Goal: Task Accomplishment & Management: Manage account settings

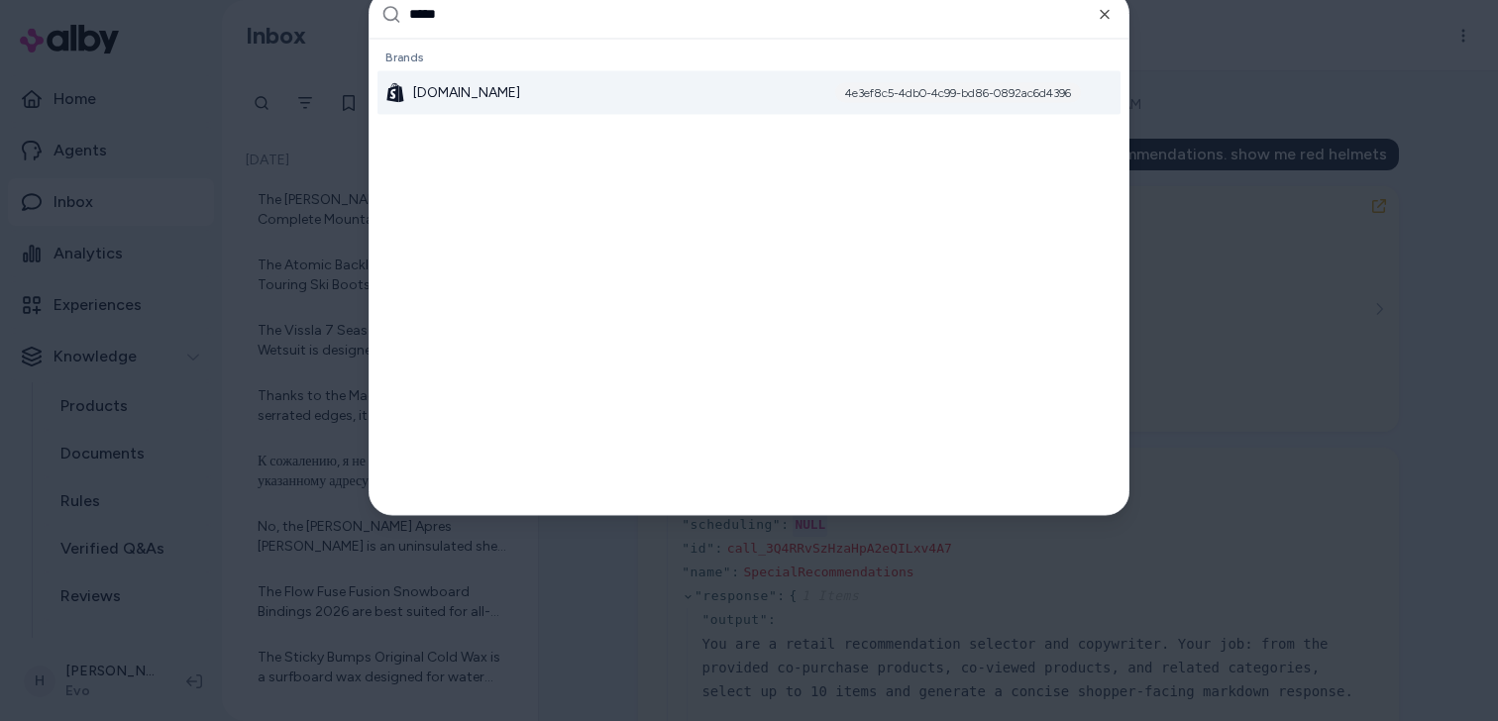
type input "*****"
click at [759, 97] on div "[DOMAIN_NAME] 4e3ef8c5-4db0-4c99-bd86-0892ac6d4396" at bounding box center [749, 92] width 743 height 44
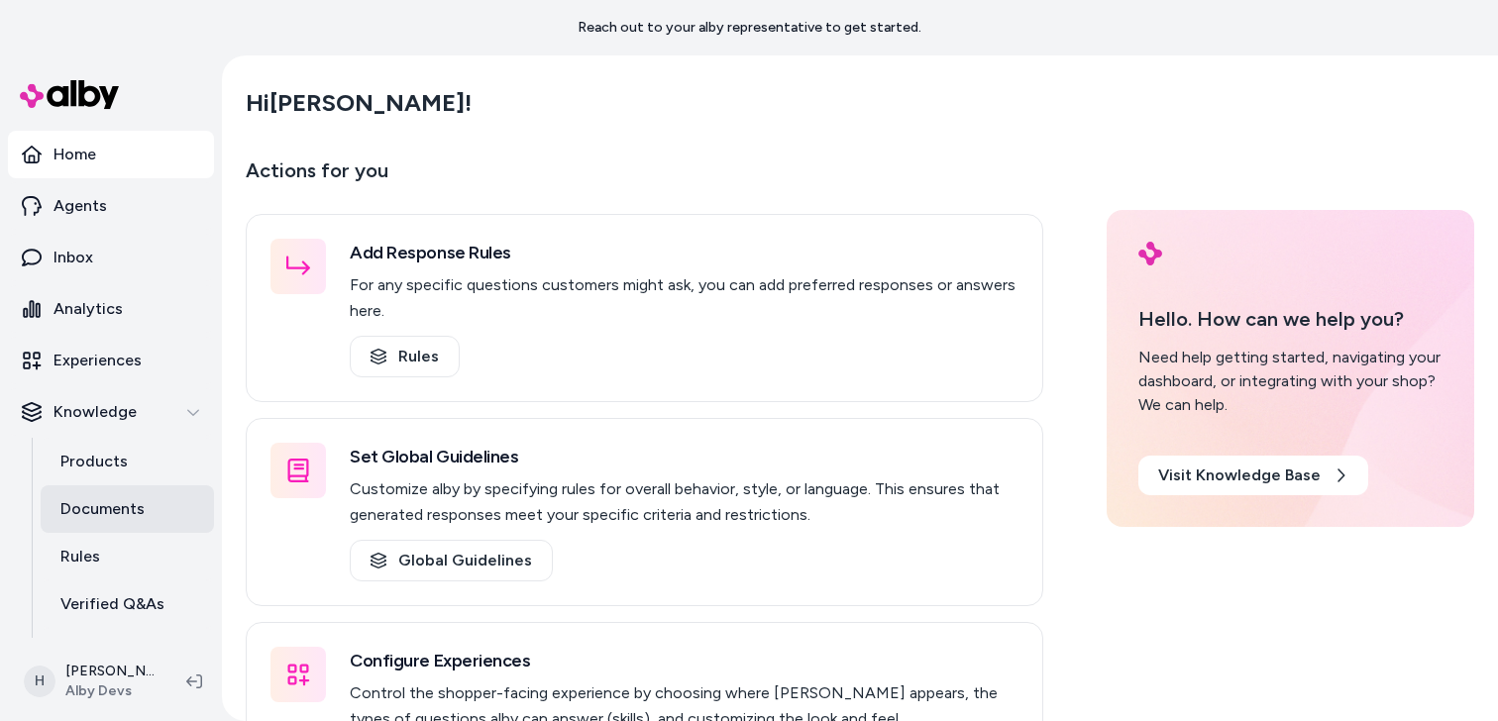
scroll to position [137, 0]
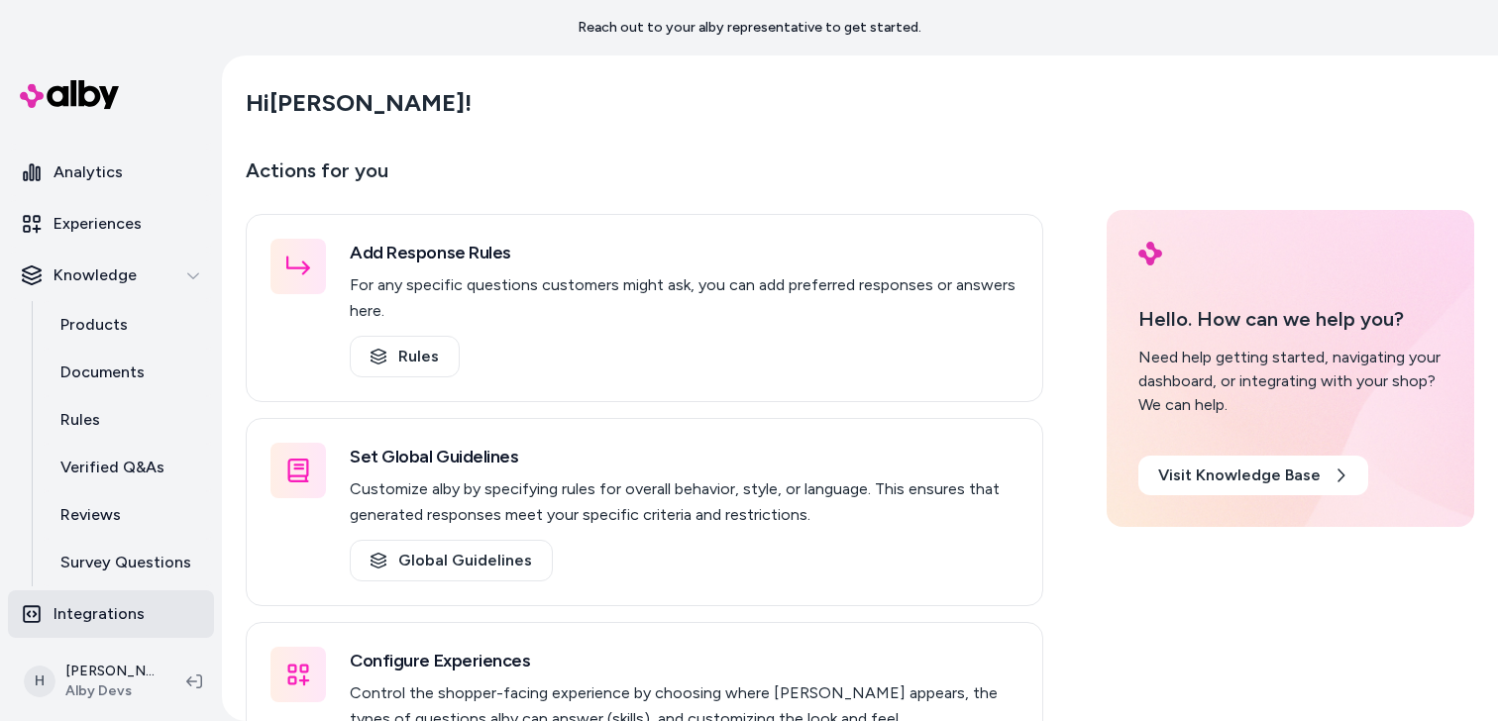
click at [104, 612] on p "Integrations" at bounding box center [99, 614] width 91 height 24
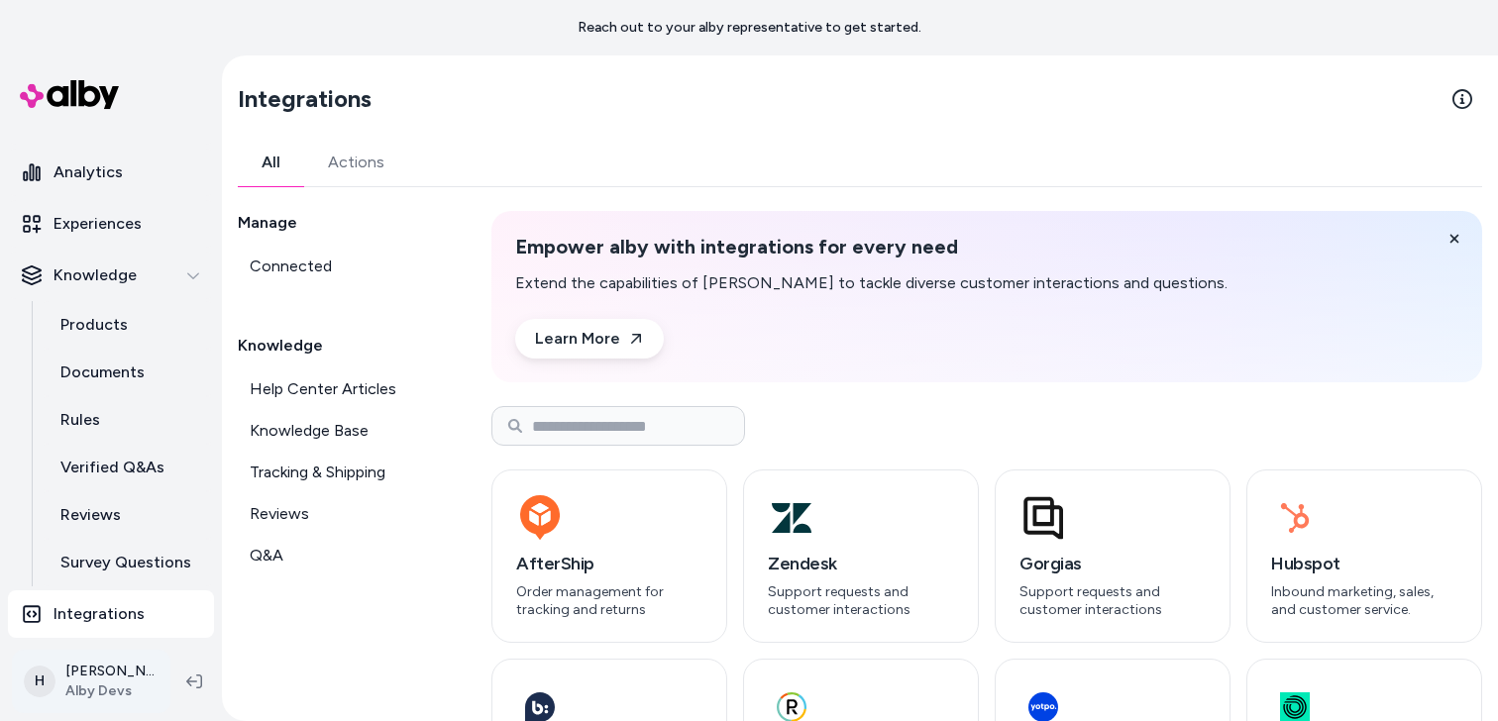
click at [99, 679] on html "Reach out to your alby representative to get started. Home Agents Inbox Analyti…" at bounding box center [749, 360] width 1498 height 721
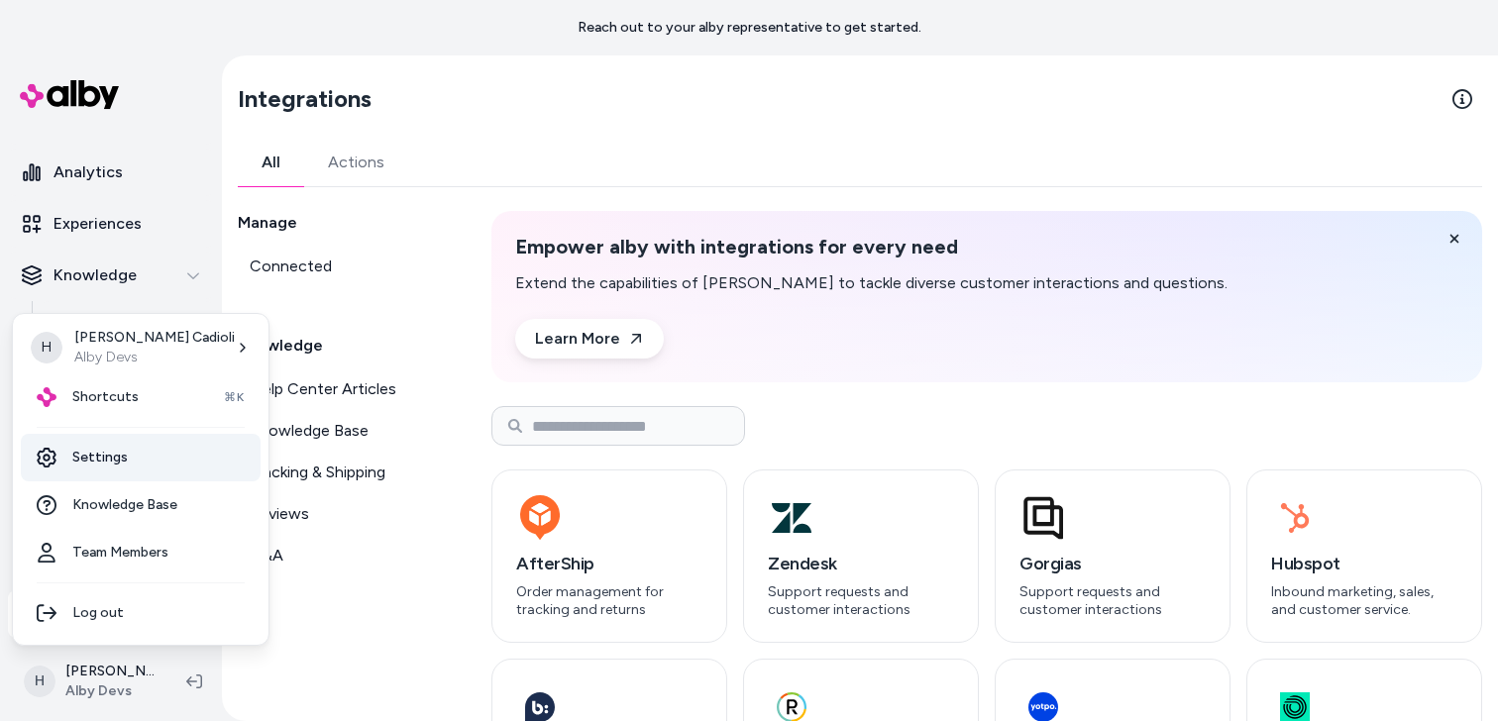
click at [116, 446] on link "Settings" at bounding box center [141, 458] width 240 height 48
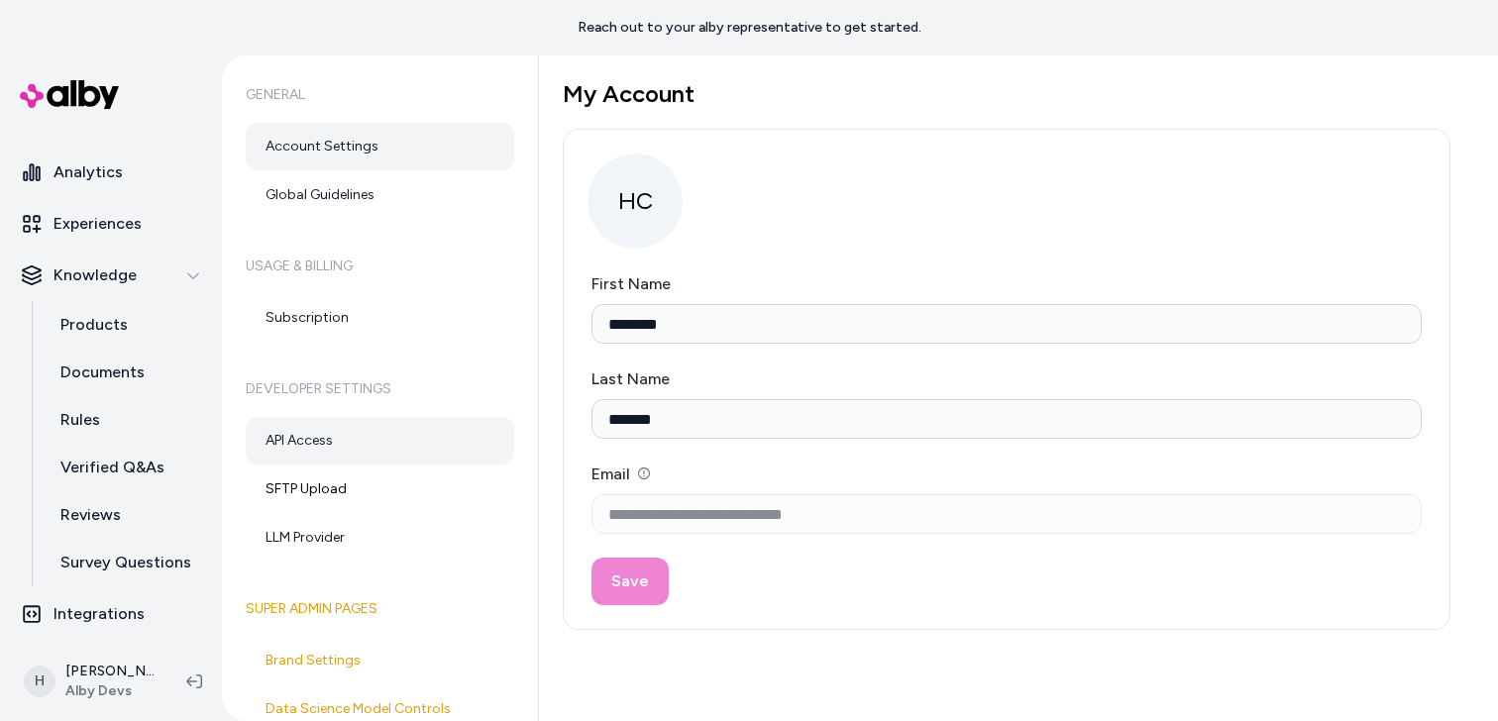
click at [330, 437] on link "API Access" at bounding box center [380, 441] width 269 height 48
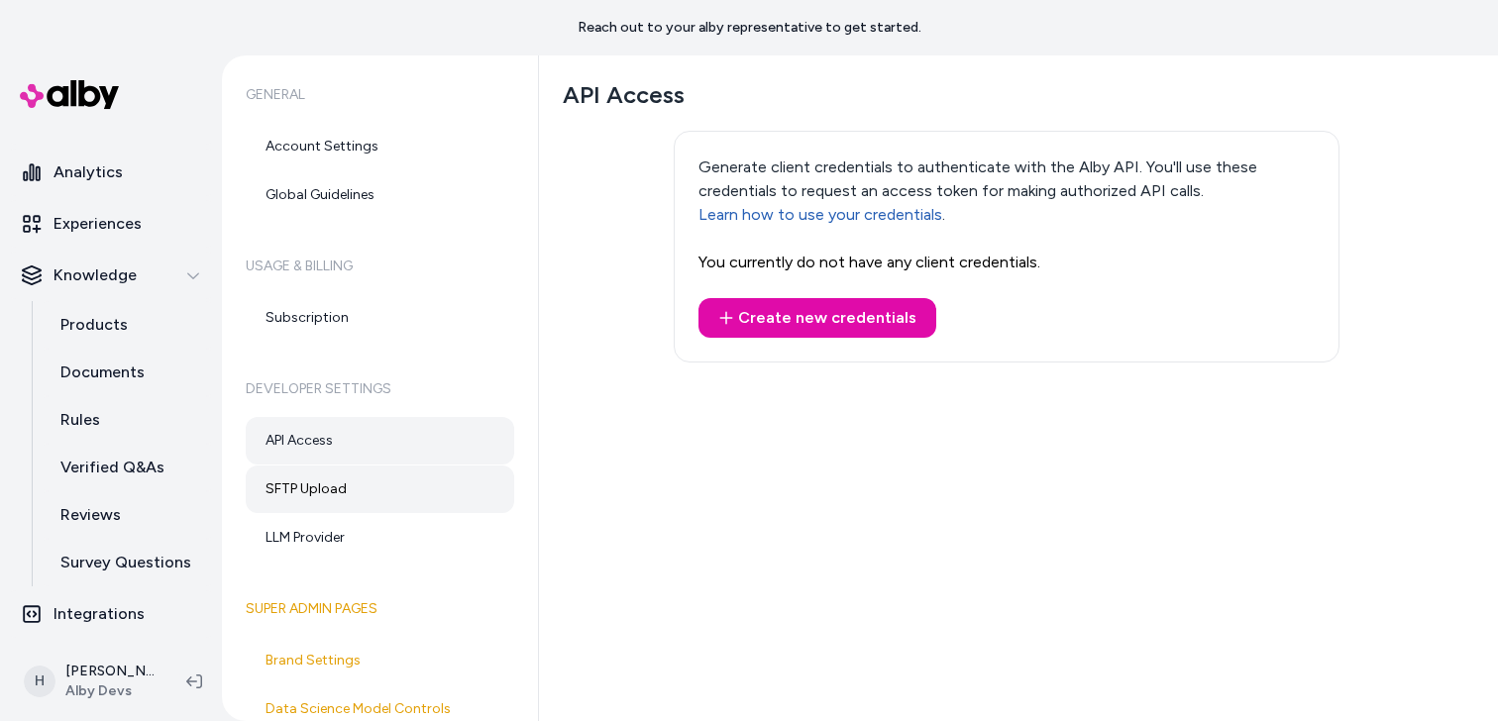
click at [372, 487] on link "SFTP Upload" at bounding box center [380, 490] width 269 height 48
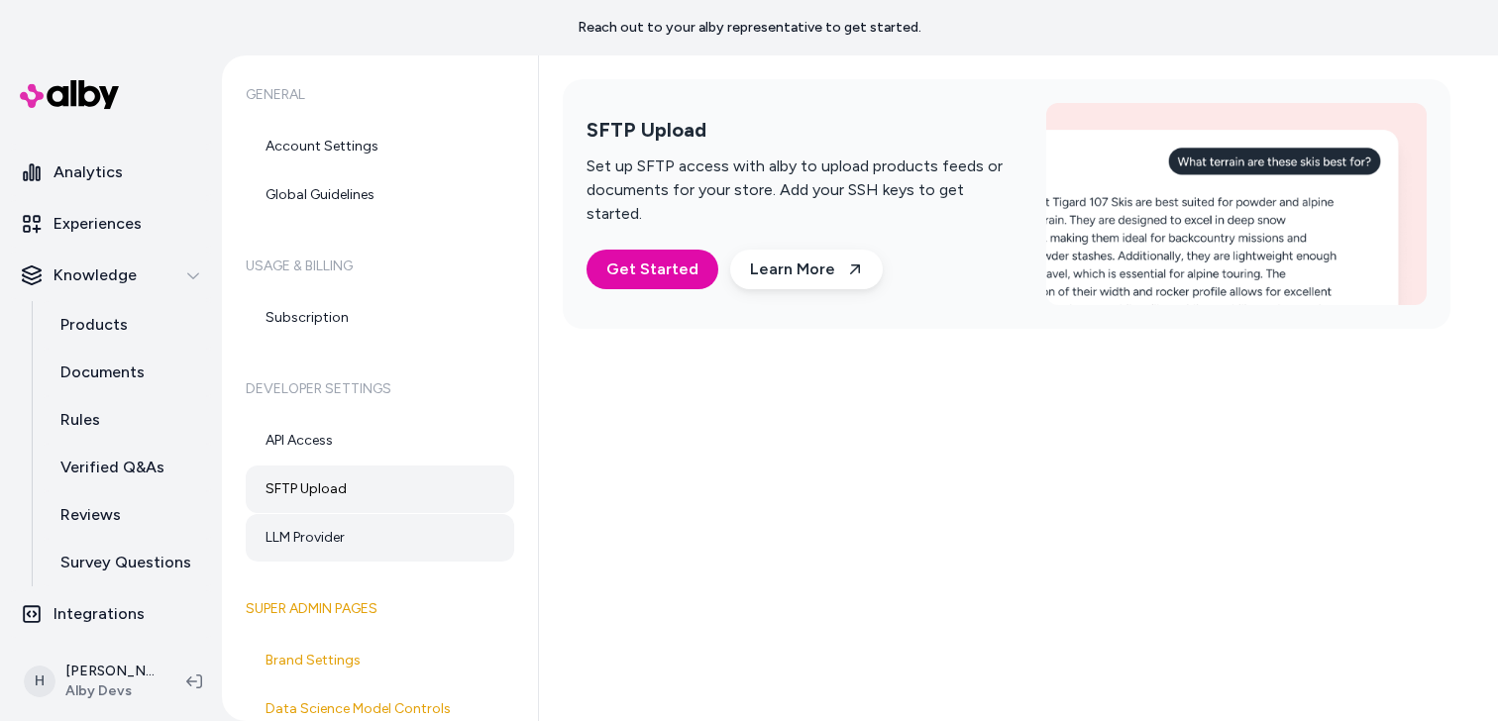
click at [365, 526] on link "LLM Provider" at bounding box center [380, 538] width 269 height 48
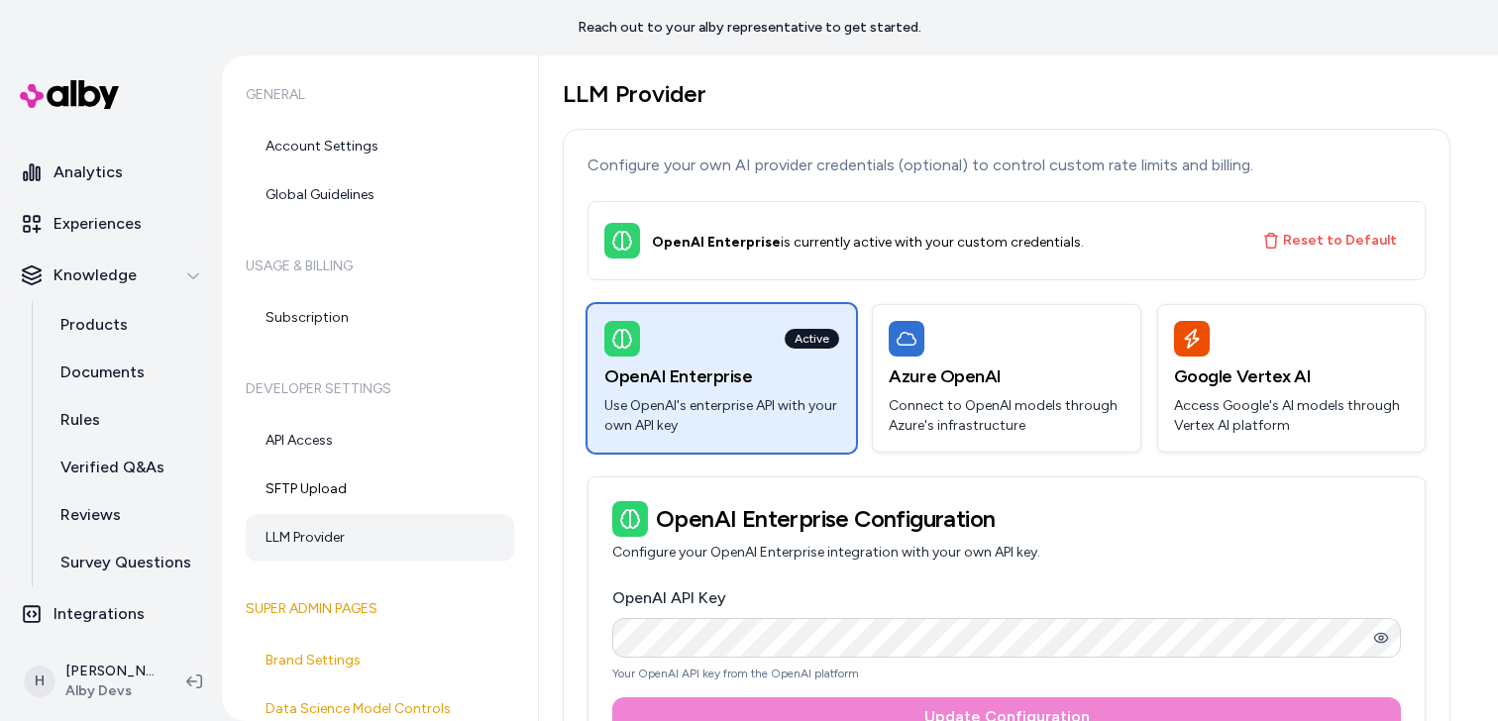
scroll to position [77, 0]
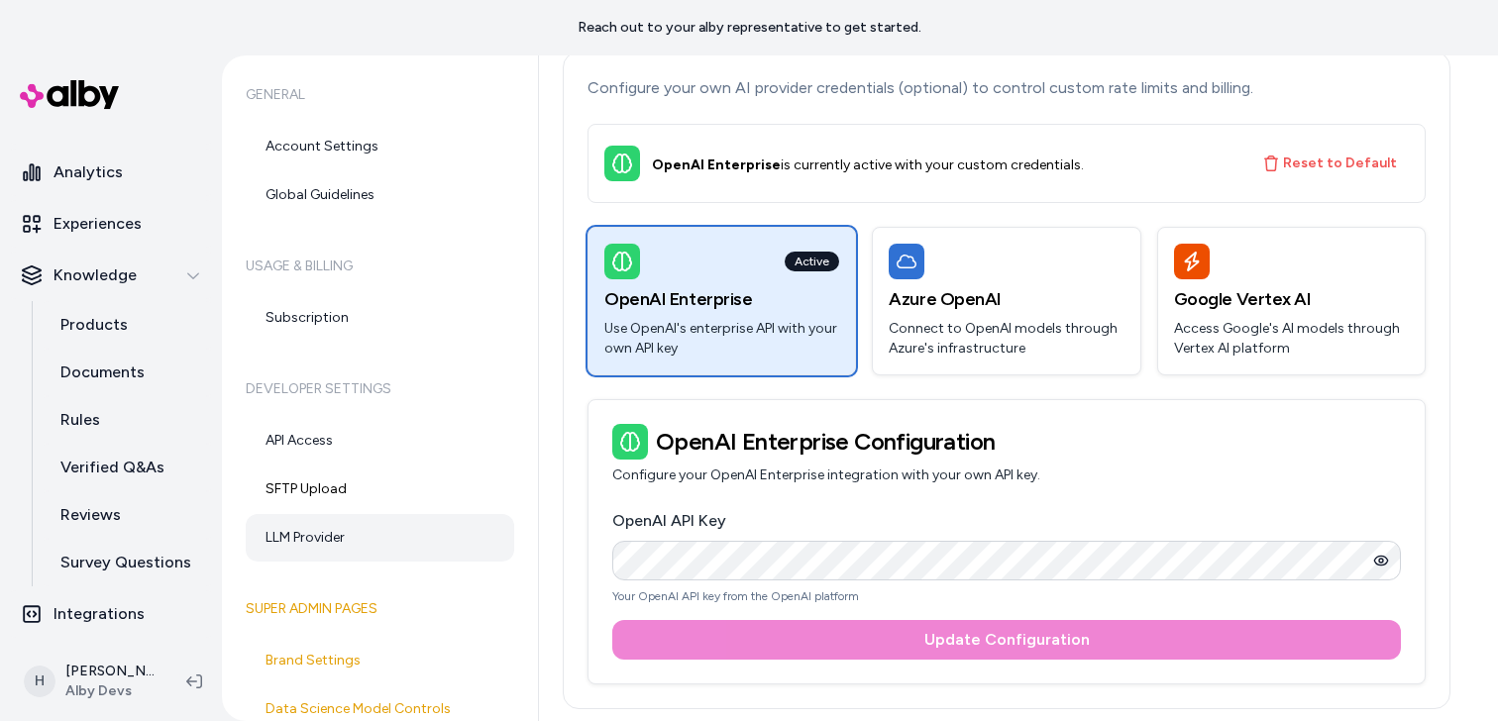
click at [1371, 563] on button "button" at bounding box center [1382, 561] width 40 height 40
click at [1067, 477] on p "Configure your OpenAI Enterprise integration with your own API key." at bounding box center [1006, 476] width 789 height 20
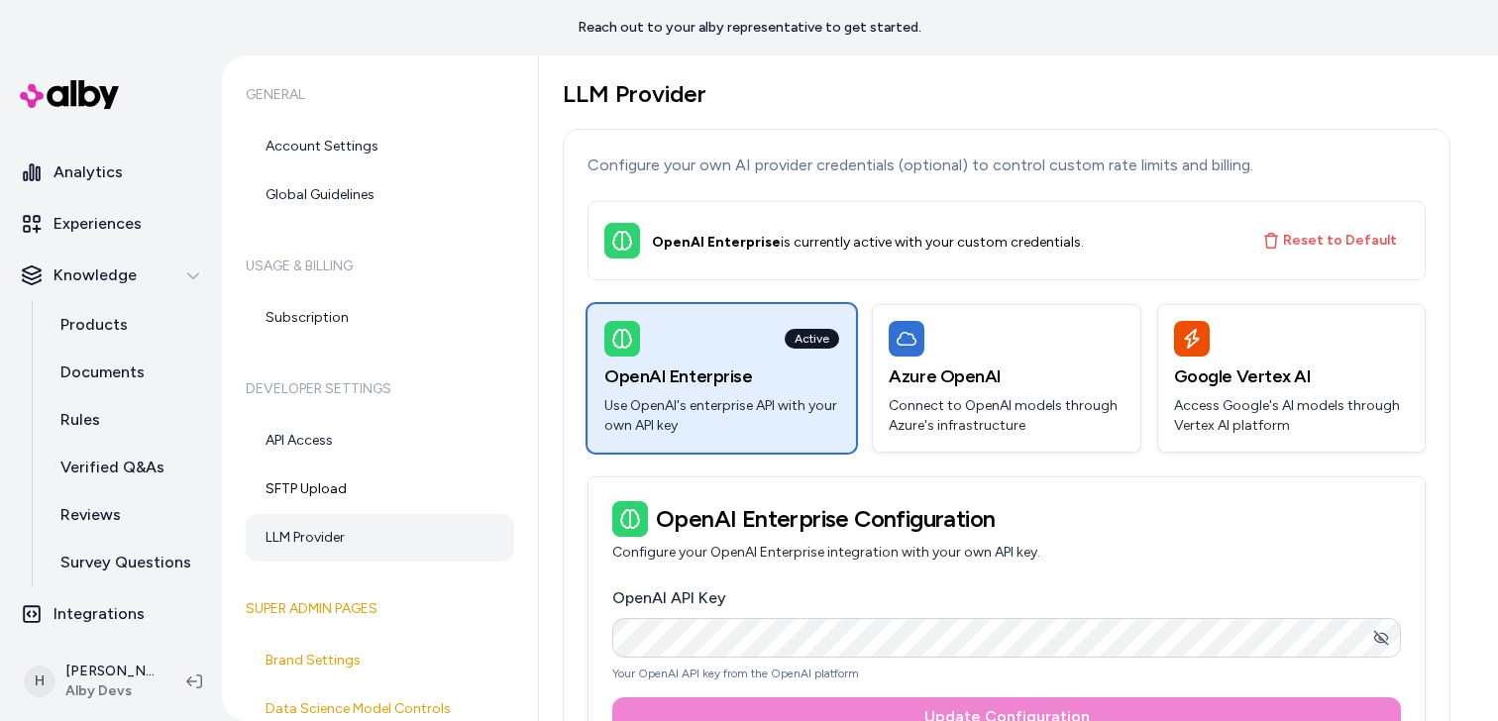
scroll to position [12, 0]
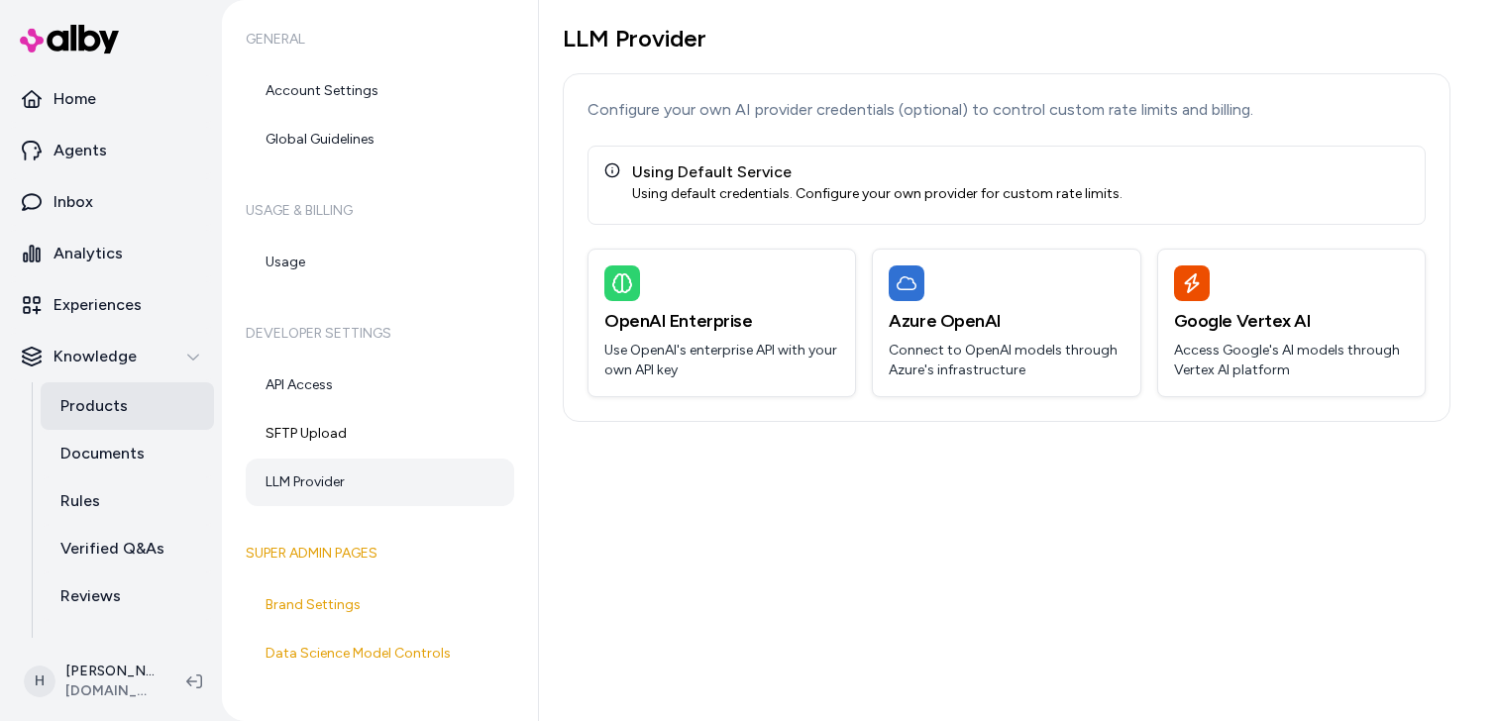
click at [112, 395] on p "Products" at bounding box center [93, 406] width 67 height 24
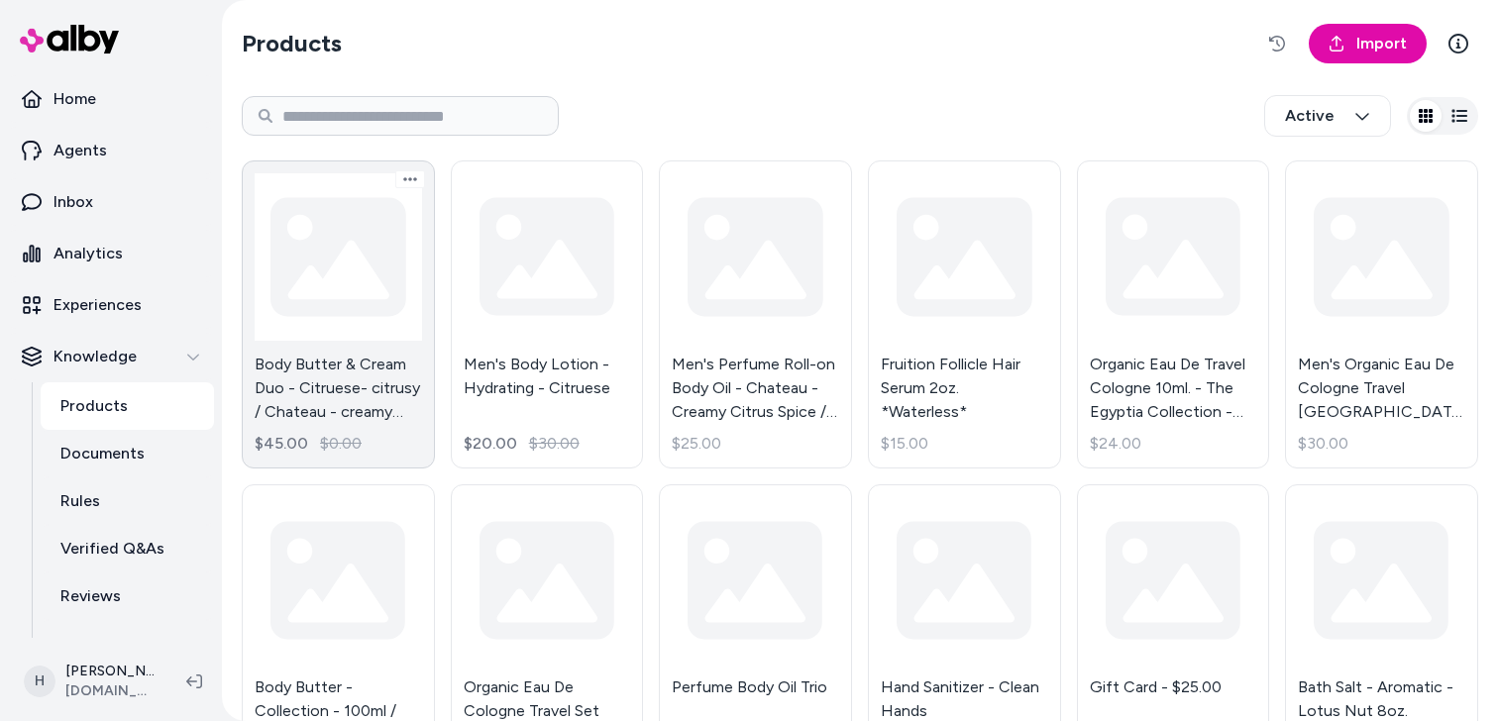
click at [398, 329] on link "Body Butter & Cream Duo - Citruese- citrusy / Chateau - creamy caramel spice mu…" at bounding box center [338, 315] width 193 height 308
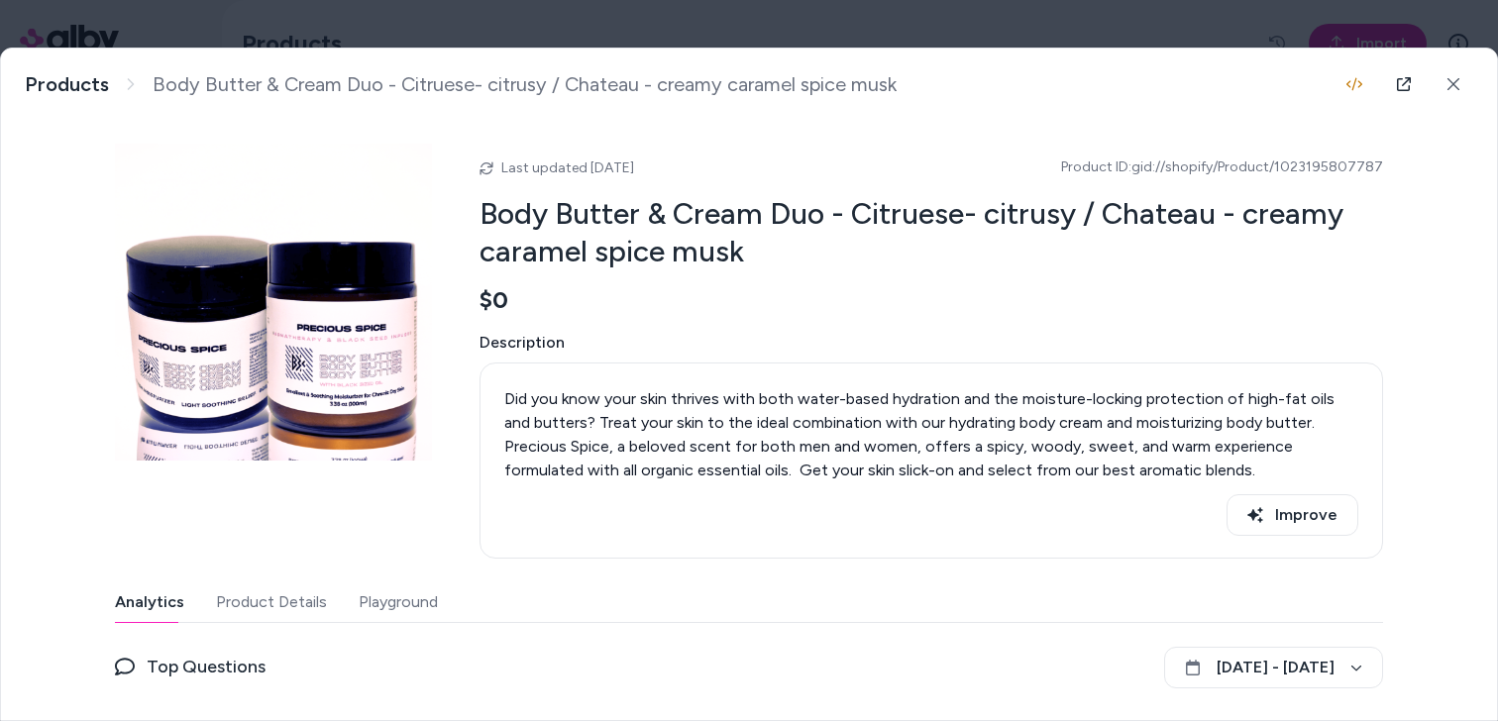
click at [440, 602] on div "Analytics Product Details Playground" at bounding box center [749, 603] width 1268 height 41
click at [412, 604] on button "Playground" at bounding box center [398, 603] width 79 height 40
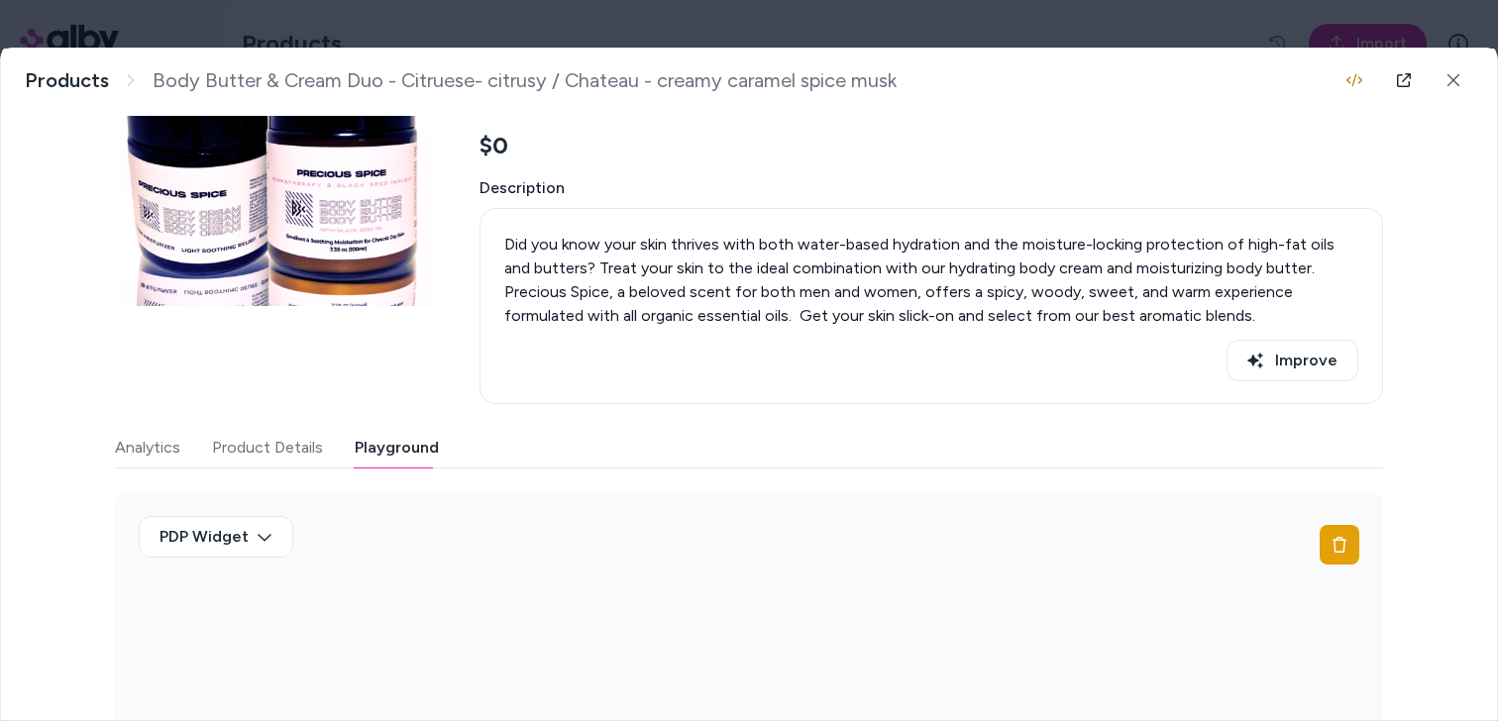
scroll to position [355, 0]
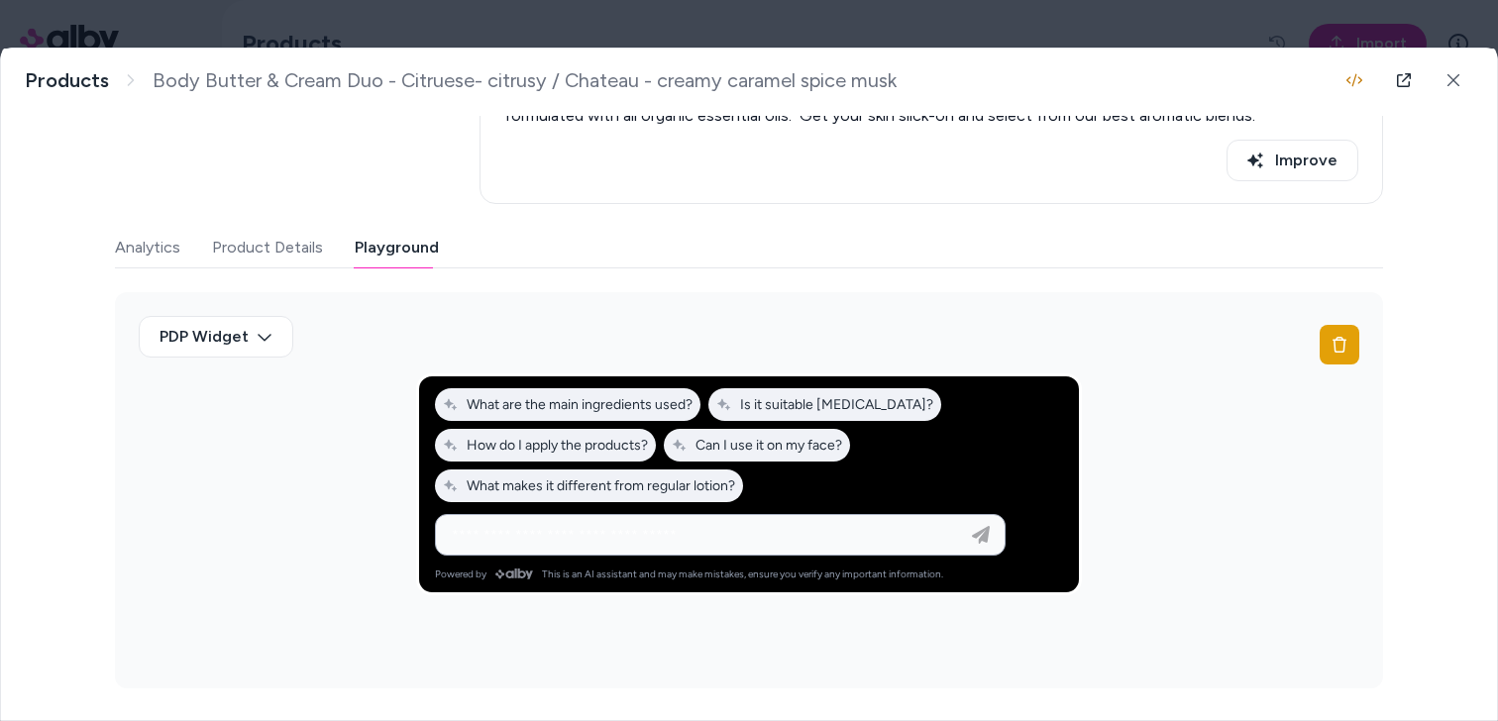
click at [657, 536] on input at bounding box center [700, 535] width 521 height 24
type input "****"
click at [657, 535] on input "****" at bounding box center [700, 535] width 521 height 24
type input "******"
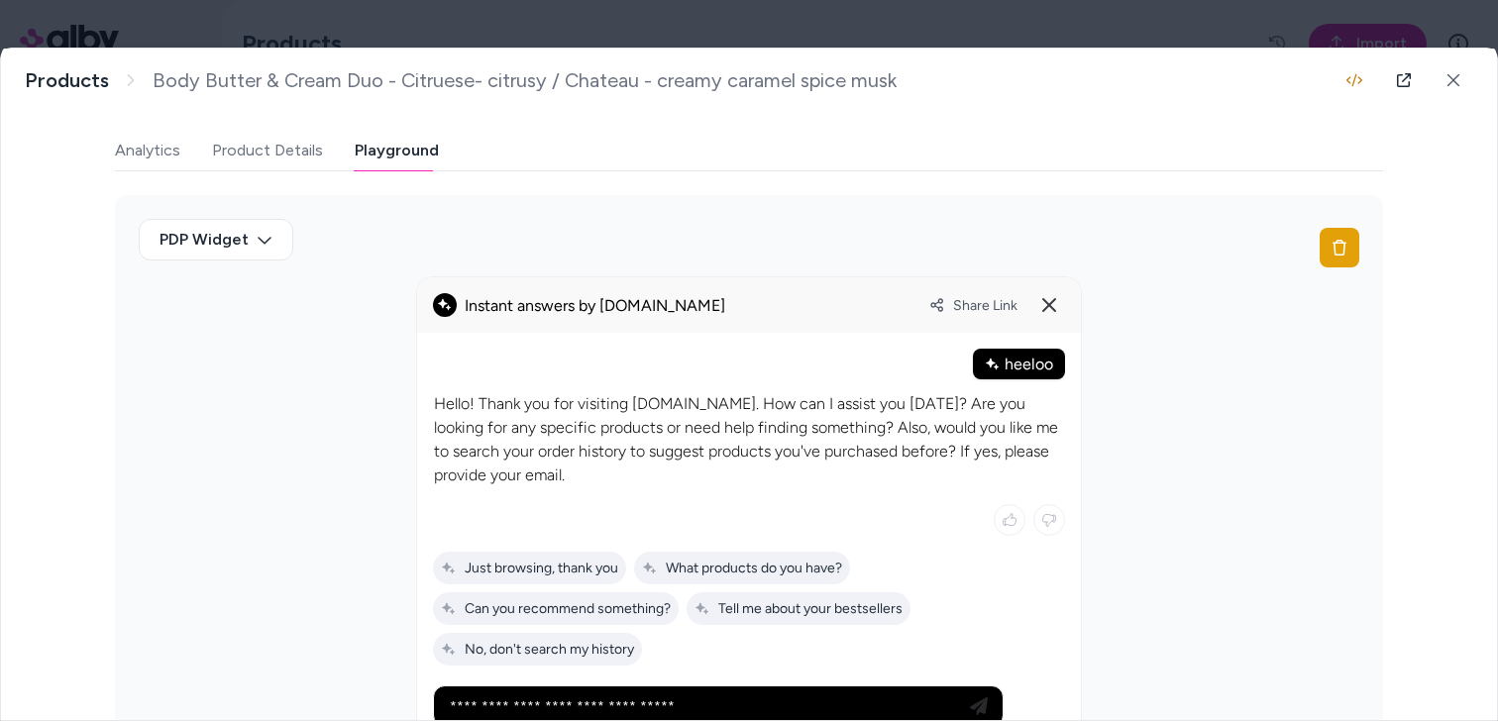
scroll to position [455, 0]
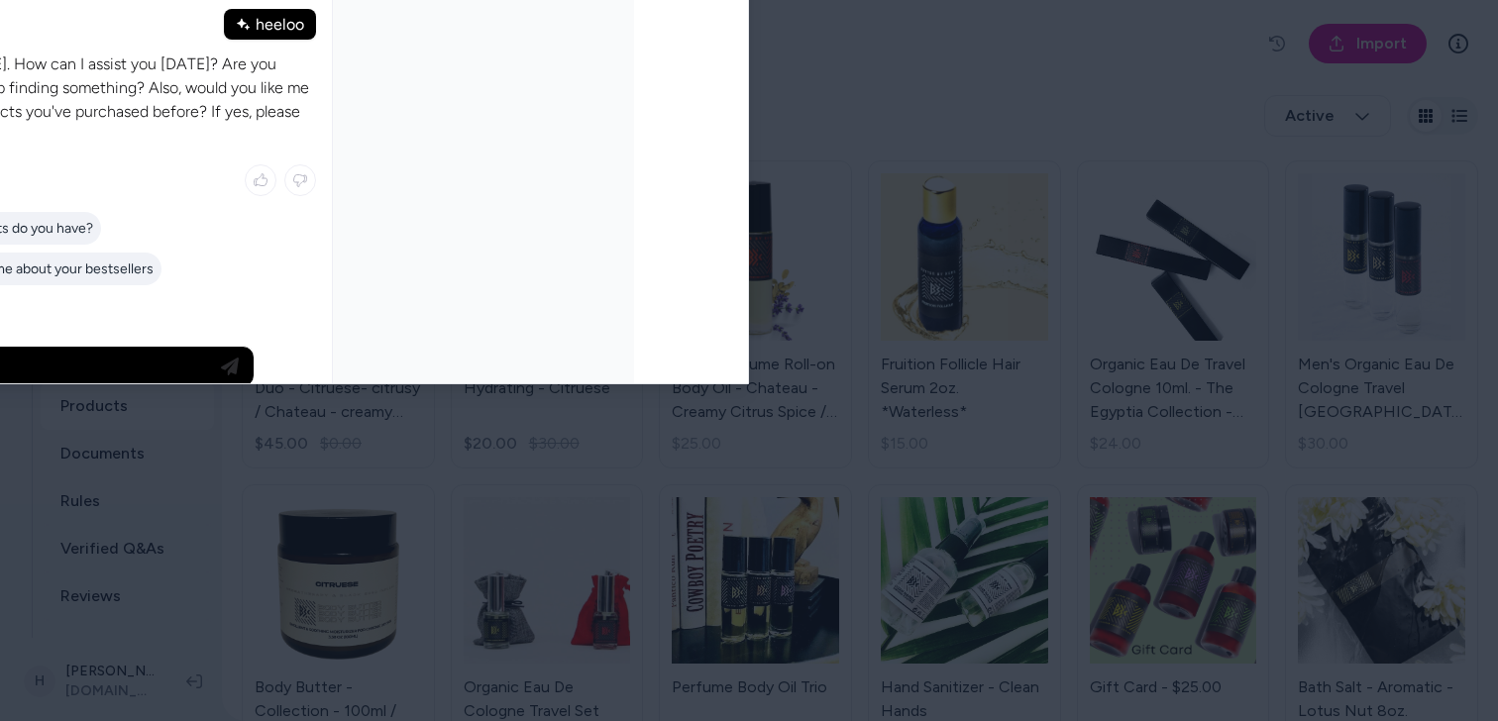
click at [238, 4] on body "Home Agents Inbox Analytics Experiences Knowledge Products Documents Rules Veri…" at bounding box center [749, 360] width 1498 height 721
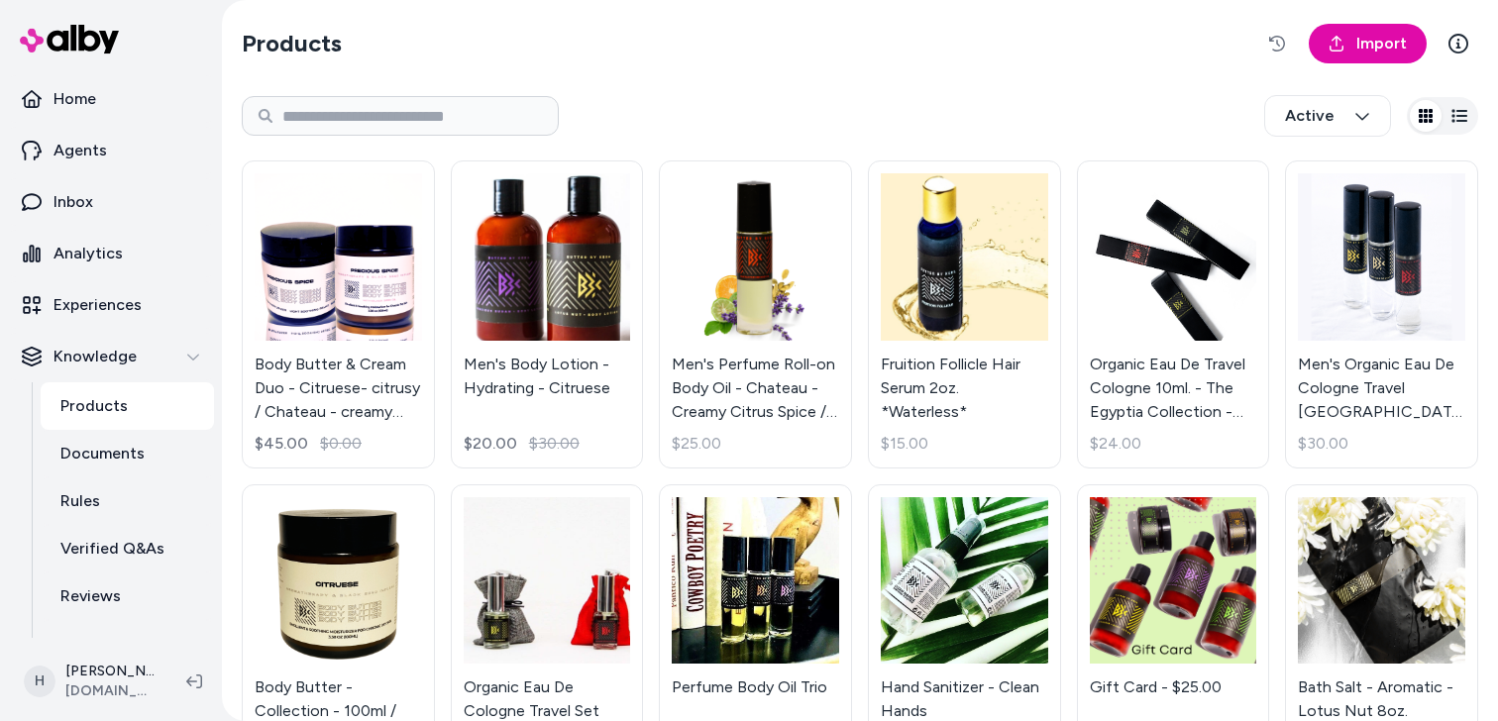
click at [69, 220] on html "Home Agents Inbox Analytics Experiences Knowledge Products Documents Rules Veri…" at bounding box center [749, 360] width 1498 height 721
click at [73, 208] on p "Inbox" at bounding box center [74, 202] width 40 height 24
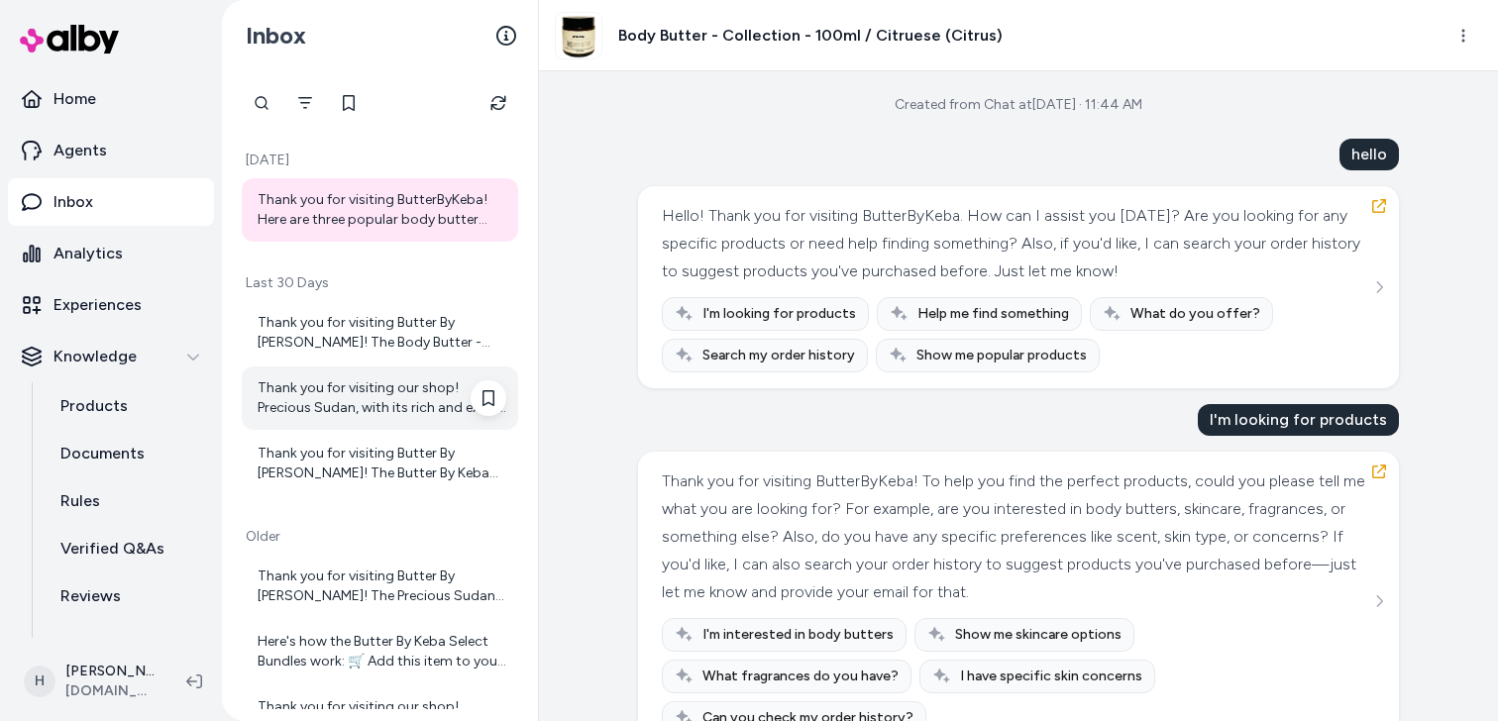
scroll to position [381, 0]
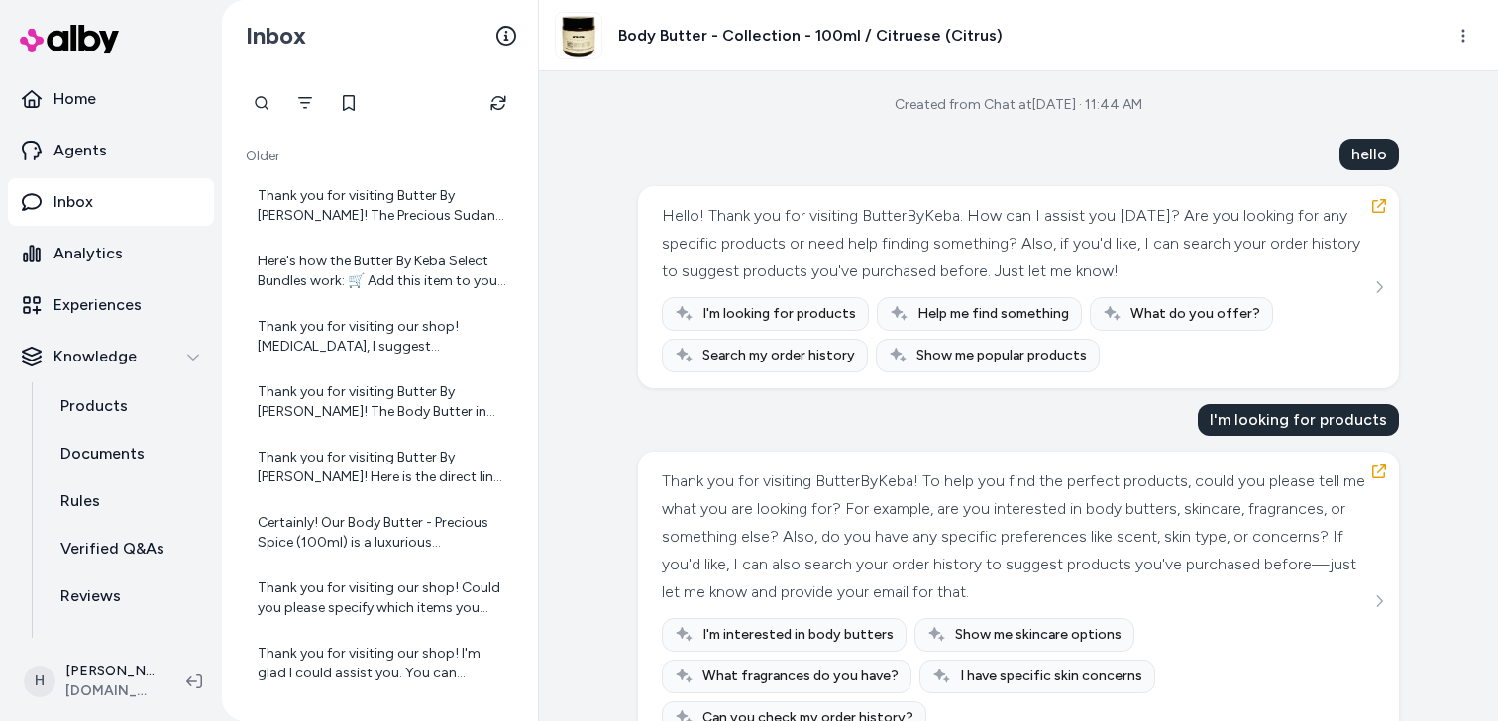
click at [268, 103] on div at bounding box center [262, 103] width 40 height 40
type input "*****"
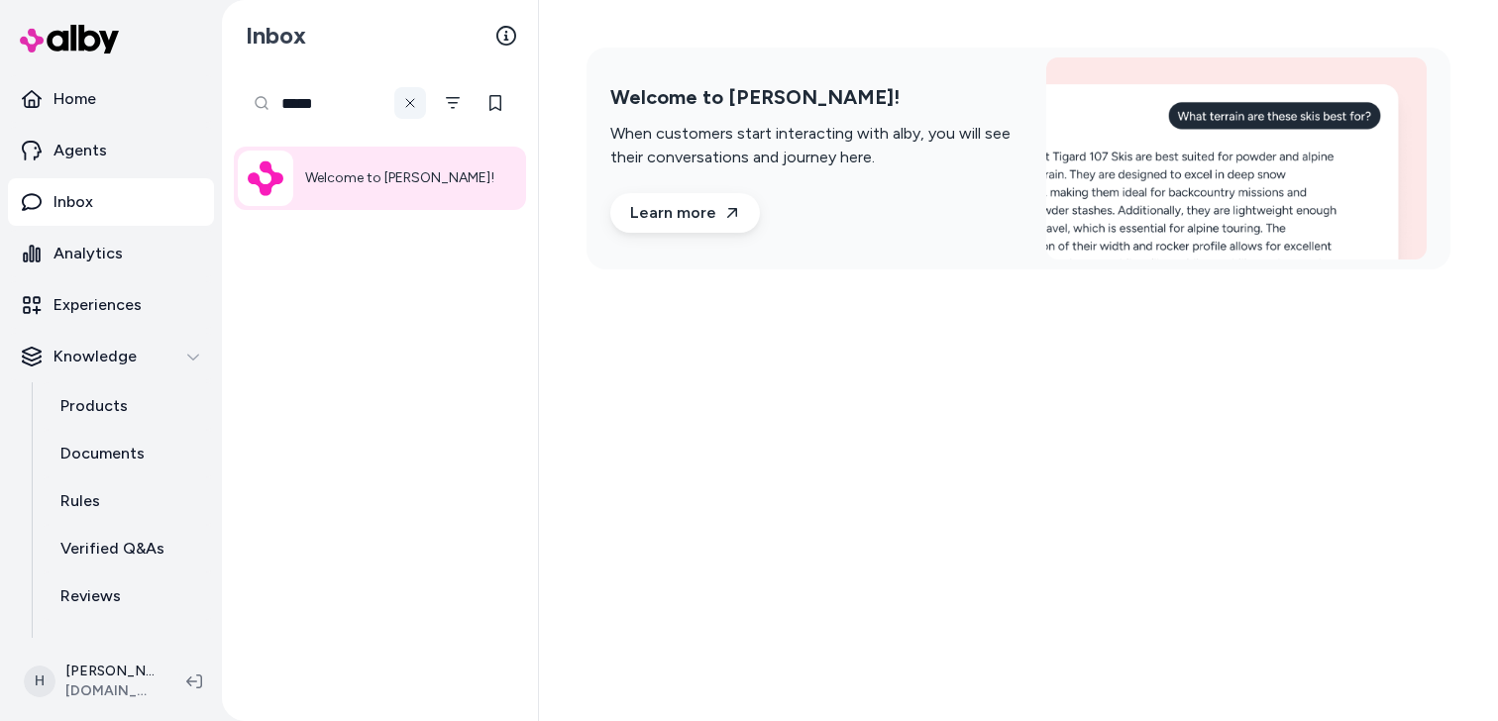
click at [418, 101] on button at bounding box center [410, 103] width 32 height 32
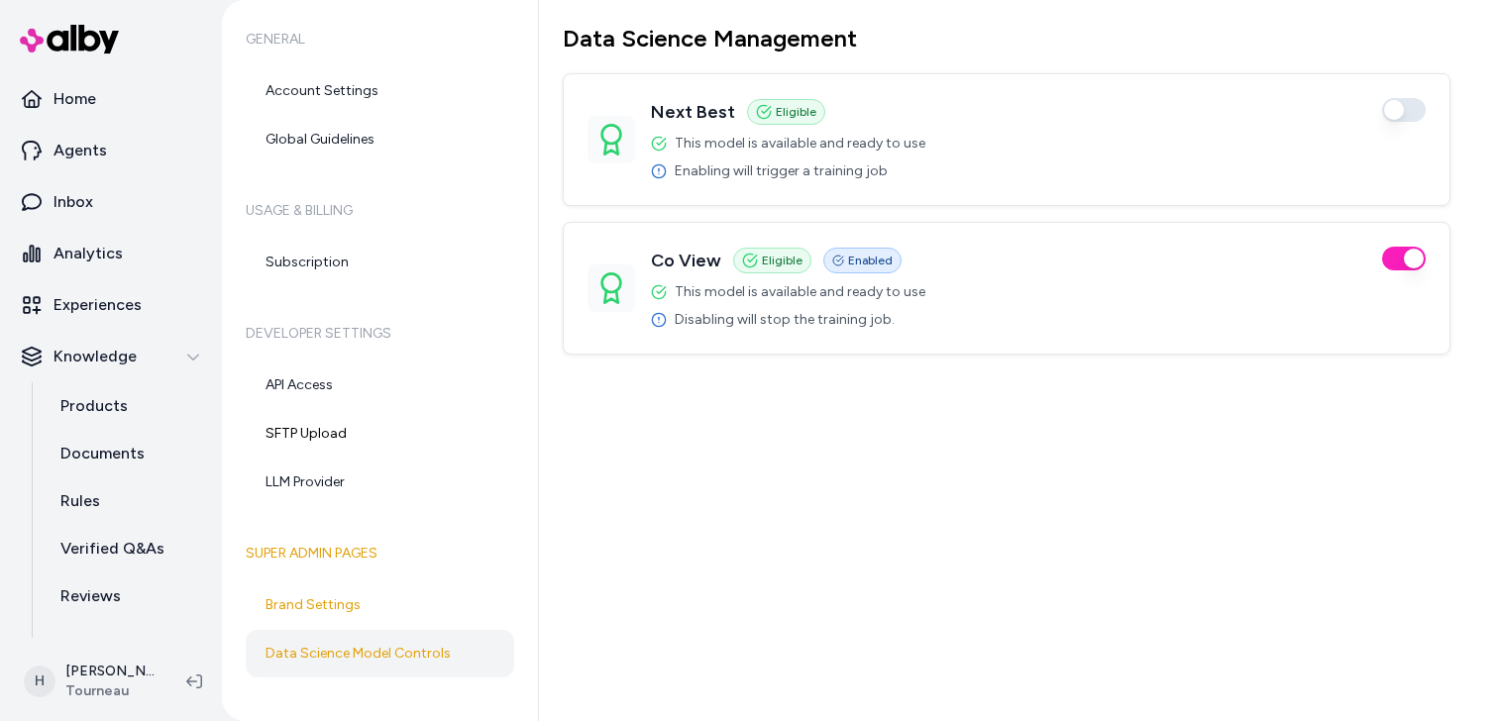
click at [749, 507] on div "Data Science Management Next Best Eligible Enabled This model is available and …" at bounding box center [1018, 360] width 959 height 721
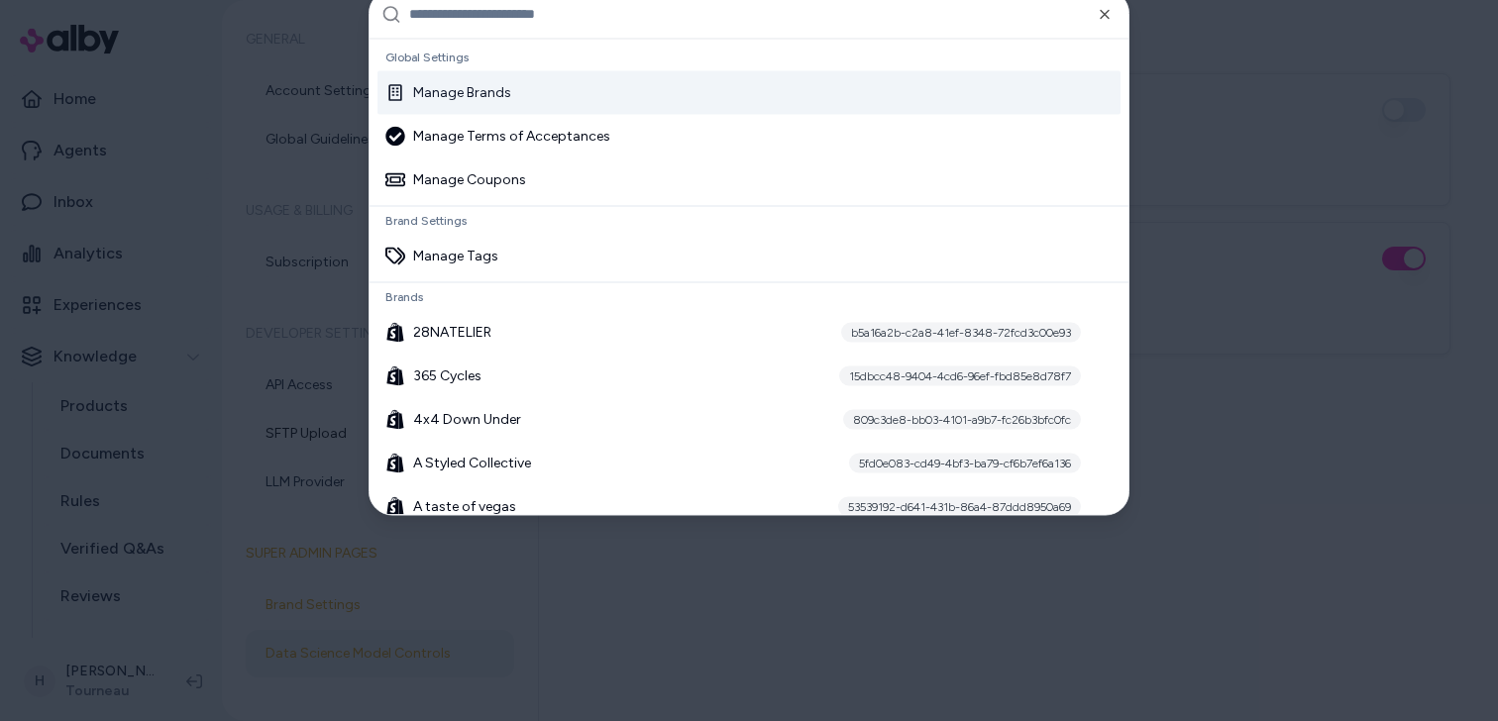
type input "**********"
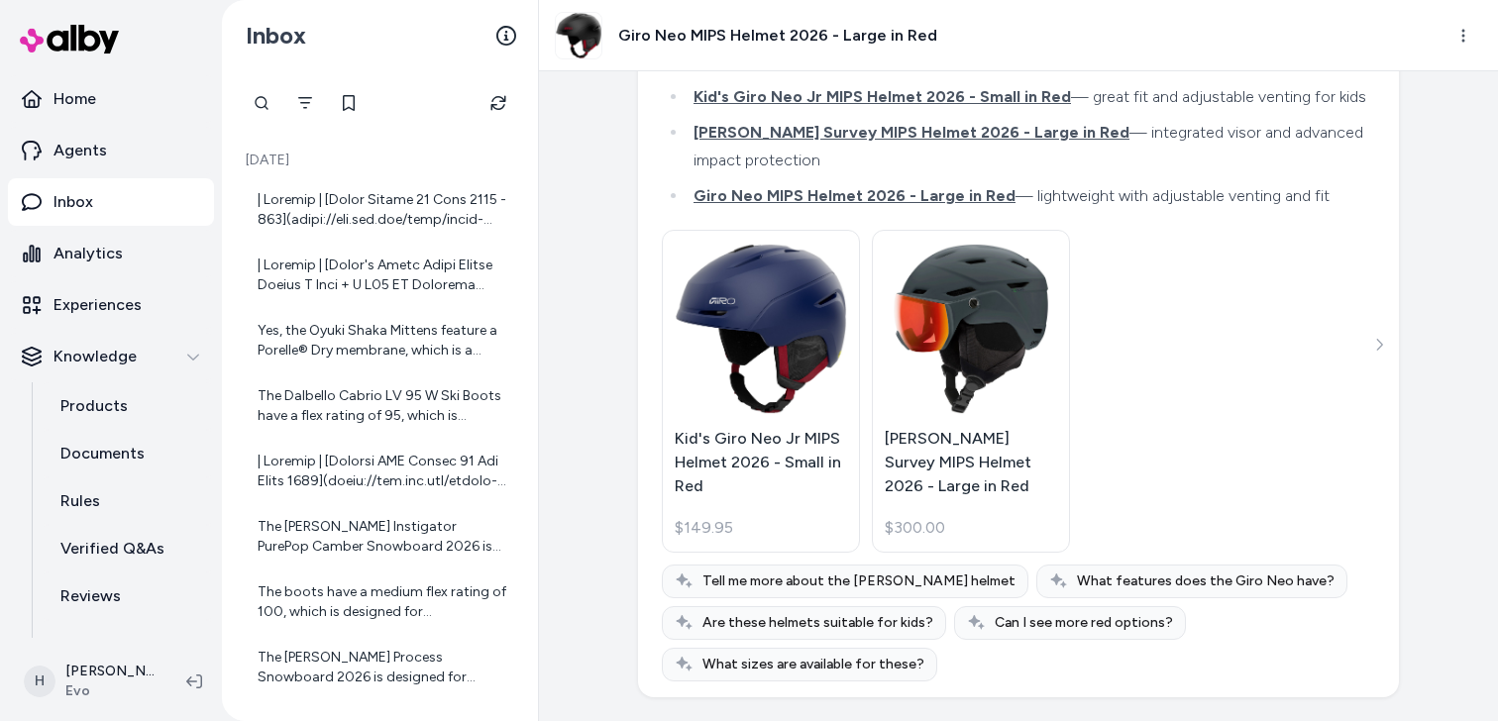
scroll to position [854, 0]
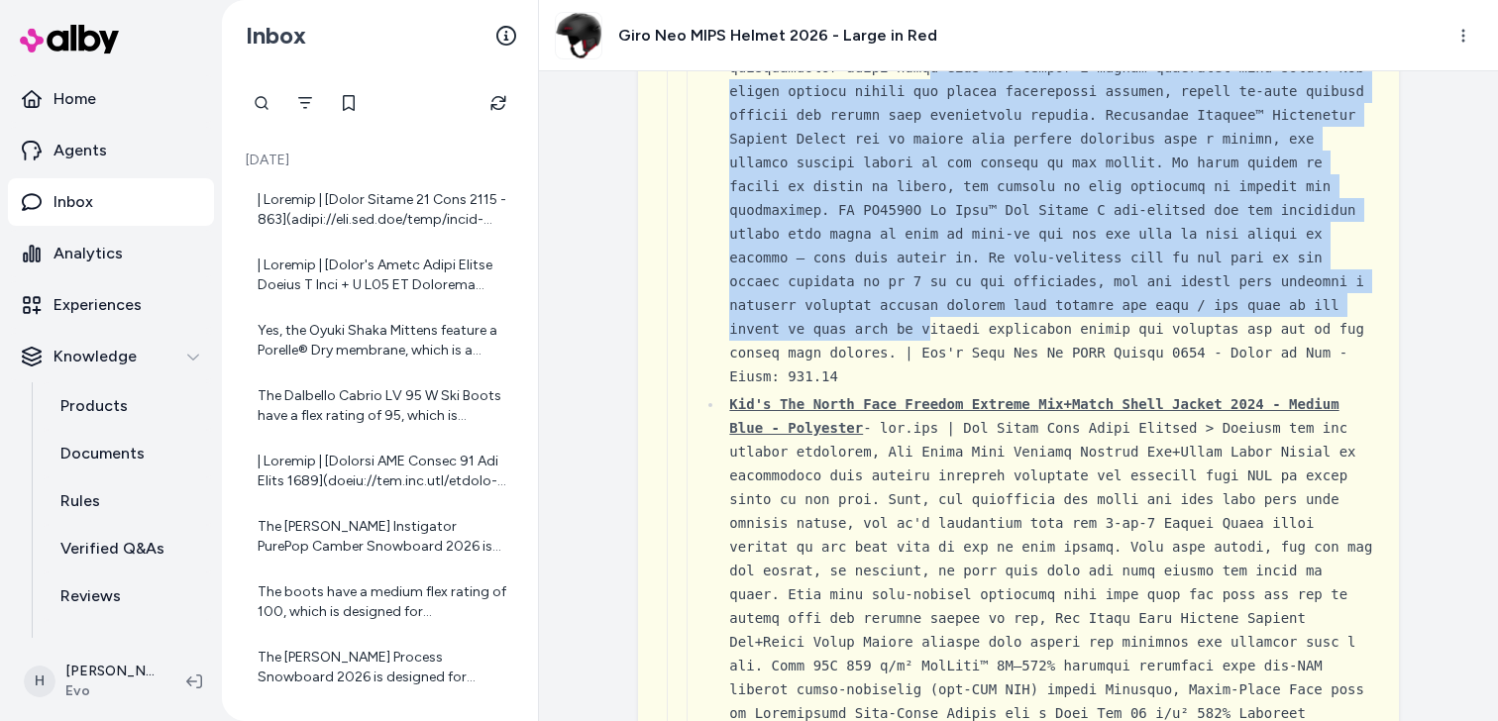
drag, startPoint x: 924, startPoint y: 275, endPoint x: 924, endPoint y: 546, distance: 270.5
click at [924, 388] on li "Kid's Giro Neo Jr MIPS Helmet 2026 - Small in Red" at bounding box center [1049, 138] width 652 height 499
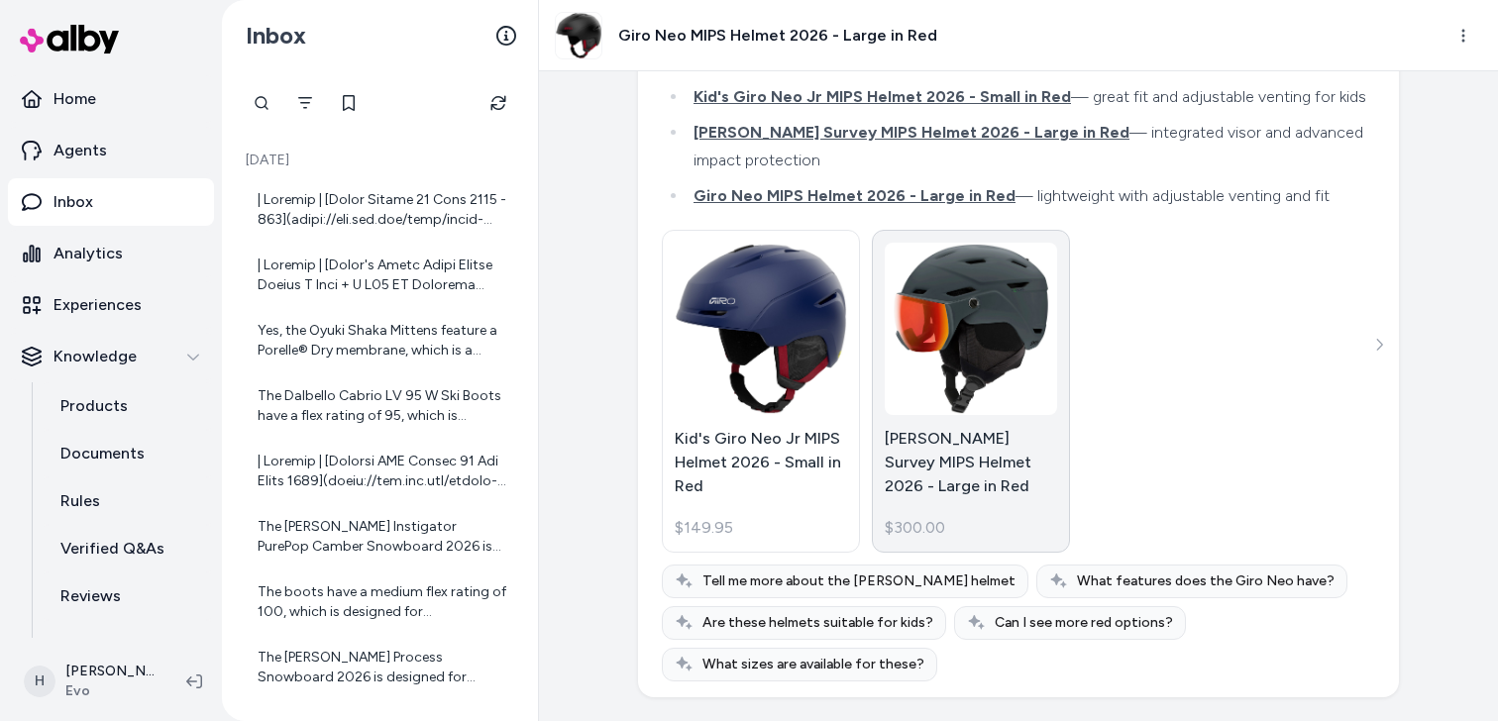
scroll to position [8902, 0]
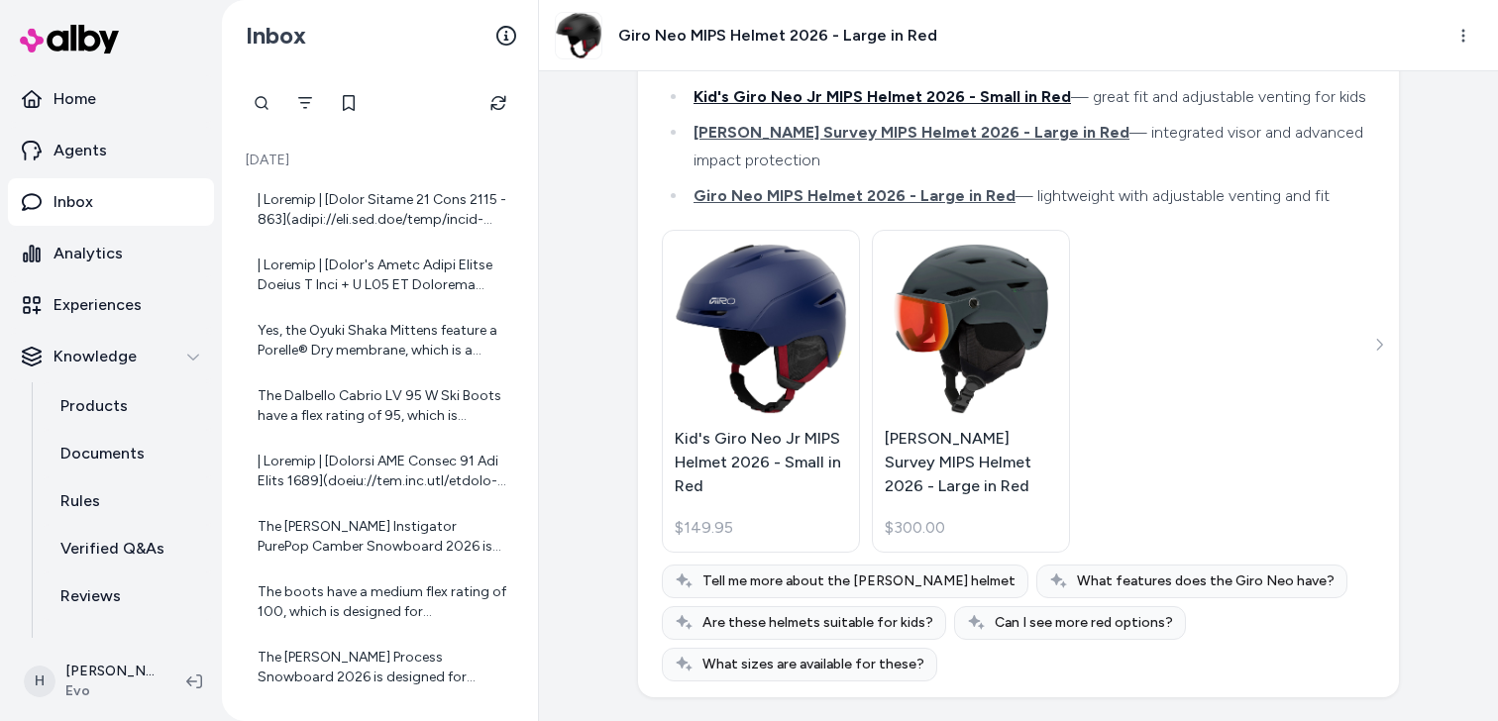
click at [925, 106] on span "Kid's Giro Neo Jr MIPS Helmet 2026 - Small in Red" at bounding box center [883, 96] width 378 height 19
click at [981, 142] on span "[PERSON_NAME] Survey MIPS Helmet 2026 - Large in Red" at bounding box center [912, 132] width 436 height 19
click at [890, 205] on span "Giro Neo MIPS Helmet 2026 - Large in Red" at bounding box center [855, 195] width 322 height 19
click at [918, 142] on span "[PERSON_NAME] Survey MIPS Helmet 2026 - Large in Red" at bounding box center [912, 132] width 436 height 19
